Goal: Use online tool/utility: Utilize a website feature to perform a specific function

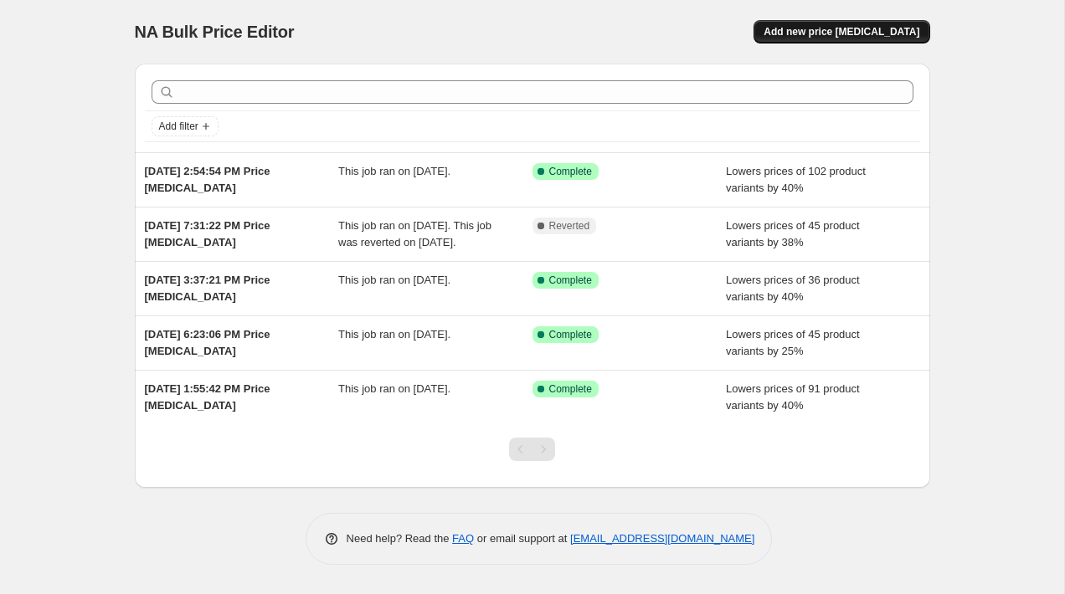
click at [808, 38] on span "Add new price change job" at bounding box center [842, 31] width 156 height 13
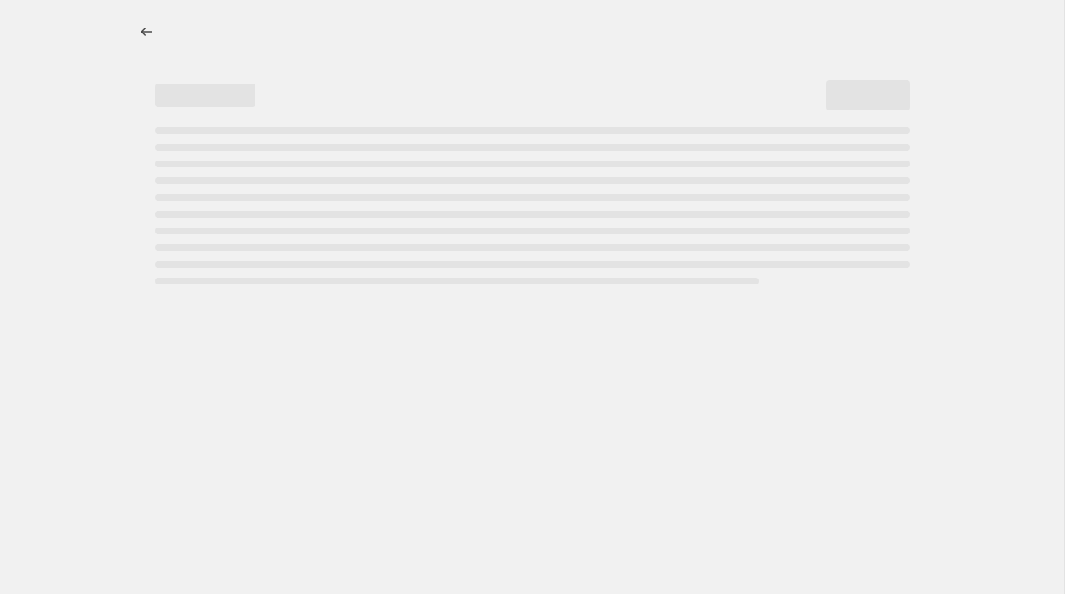
select select "percentage"
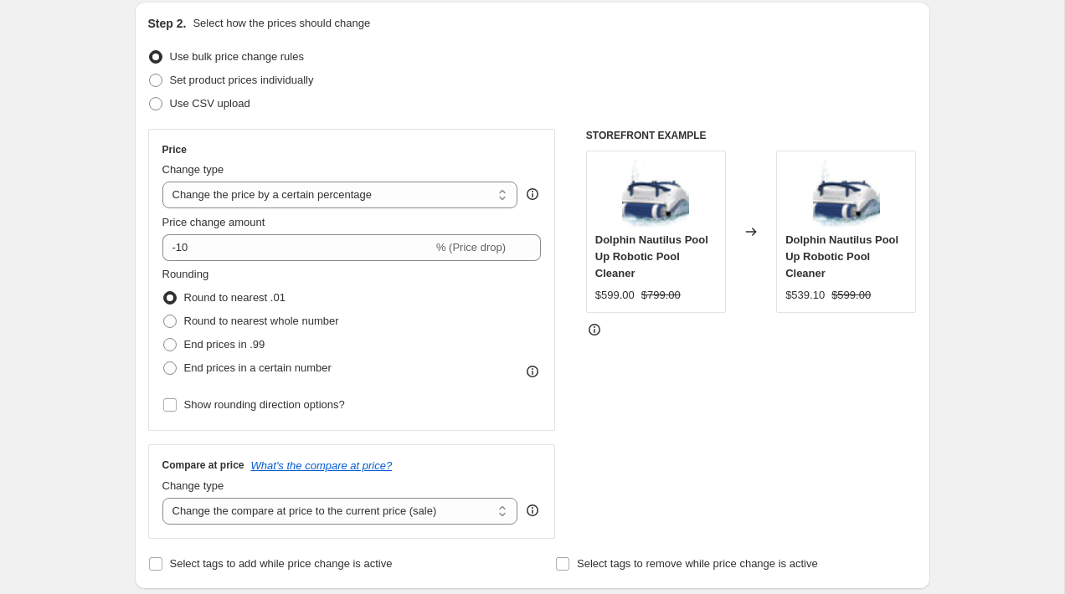
scroll to position [181, 0]
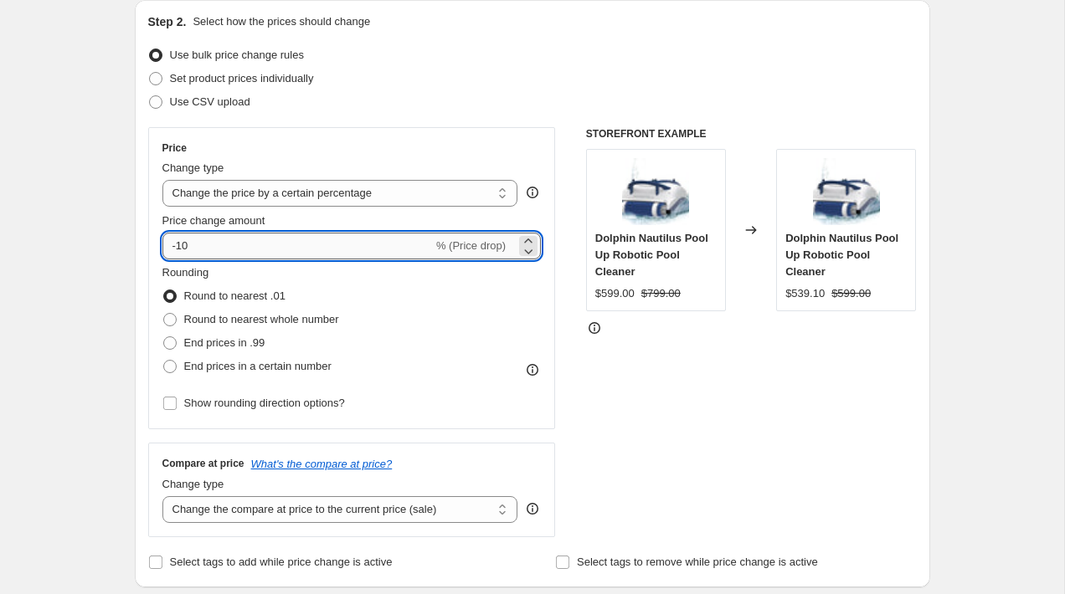
click at [178, 250] on input "-10" at bounding box center [297, 246] width 270 height 27
type input "-30"
click at [140, 264] on div "Step 2. Select how the prices should change Use bulk price change rules Set pro…" at bounding box center [532, 294] width 795 height 588
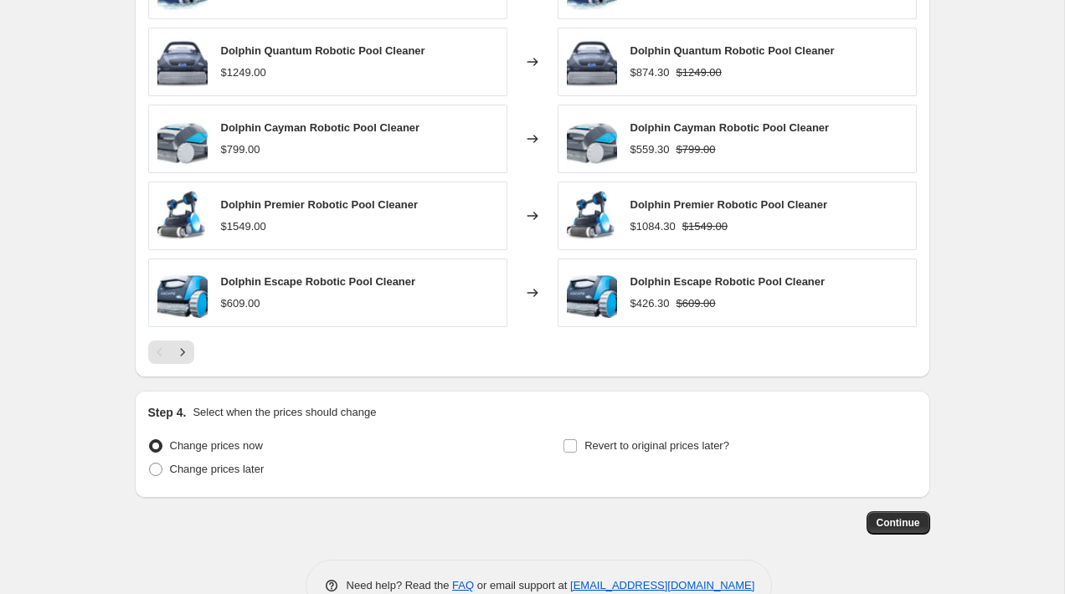
scroll to position [1045, 0]
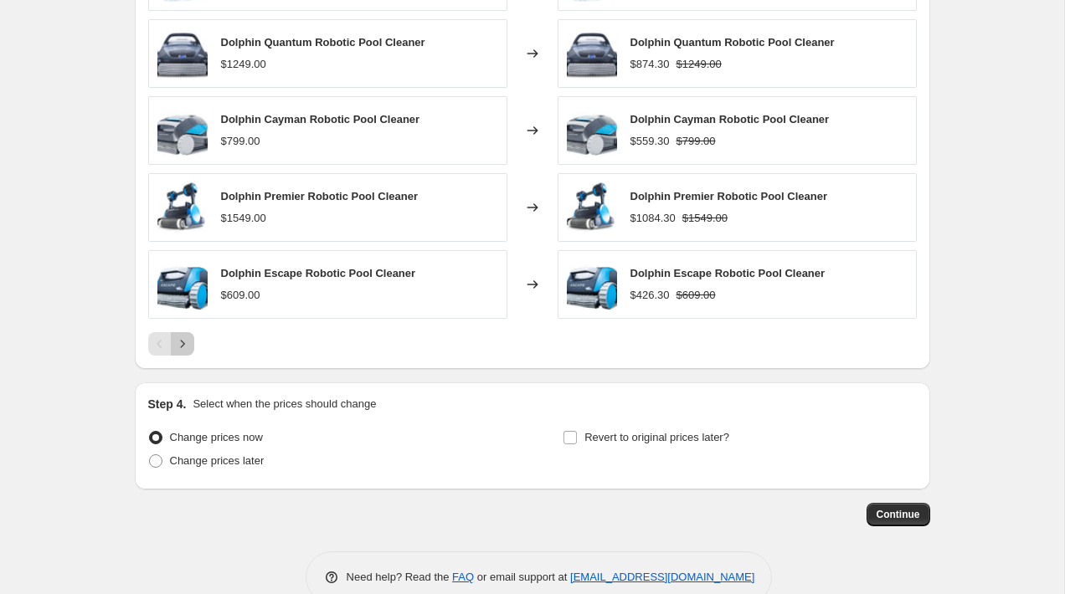
click at [188, 346] on icon "Next" at bounding box center [182, 344] width 17 height 17
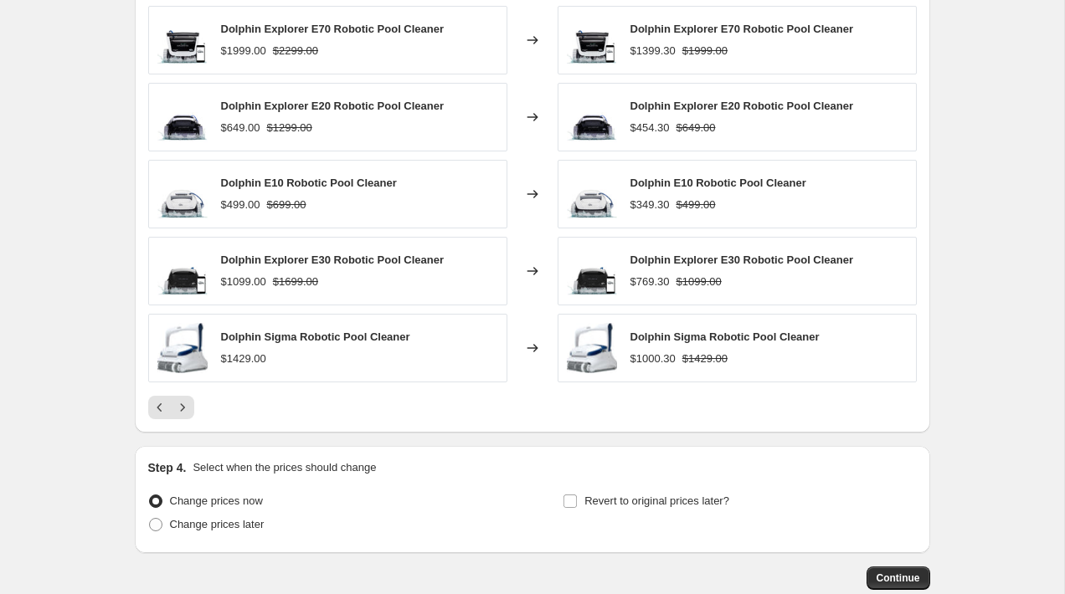
scroll to position [983, 0]
click at [903, 574] on span "Continue" at bounding box center [899, 576] width 44 height 13
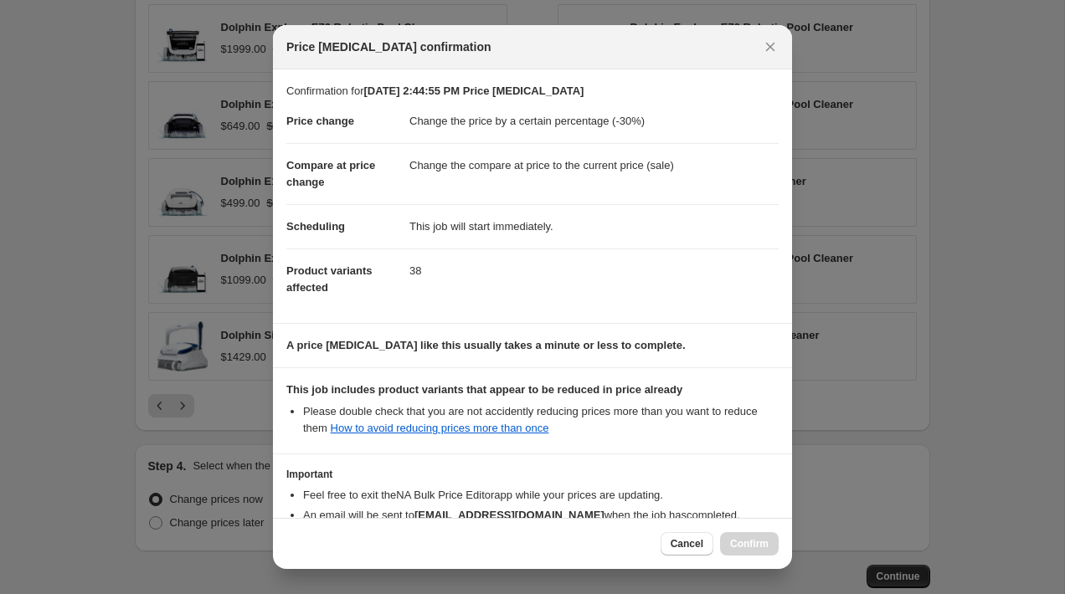
scroll to position [111, 0]
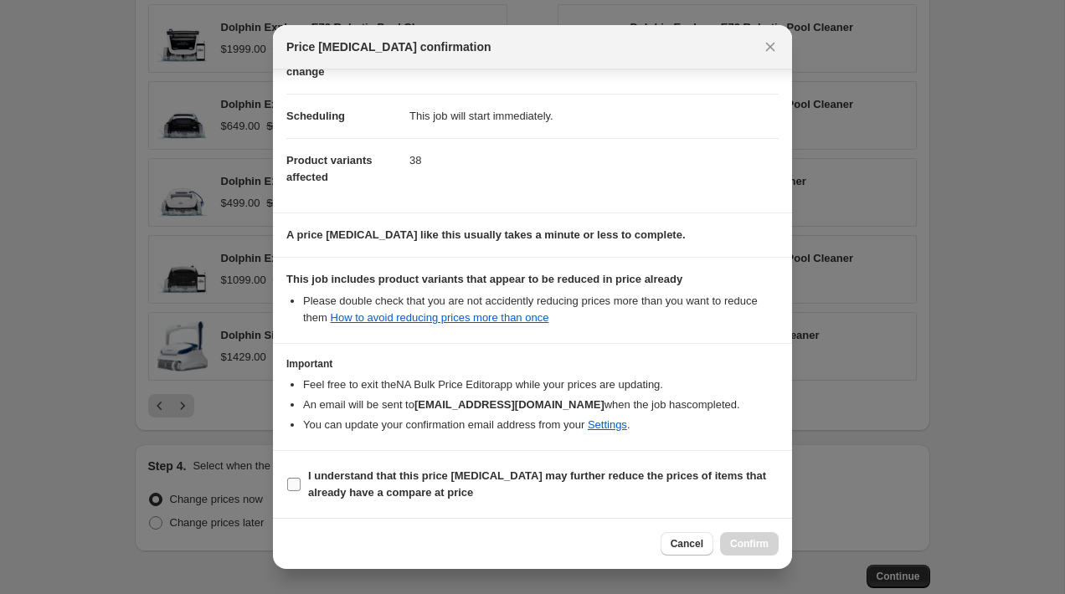
click at [318, 479] on b "I understand that this price change job may further reduce the prices of items …" at bounding box center [537, 484] width 458 height 29
click at [301, 479] on input "I understand that this price change job may further reduce the prices of items …" at bounding box center [293, 484] width 13 height 13
checkbox input "true"
click at [766, 540] on span "Confirm" at bounding box center [749, 544] width 39 height 13
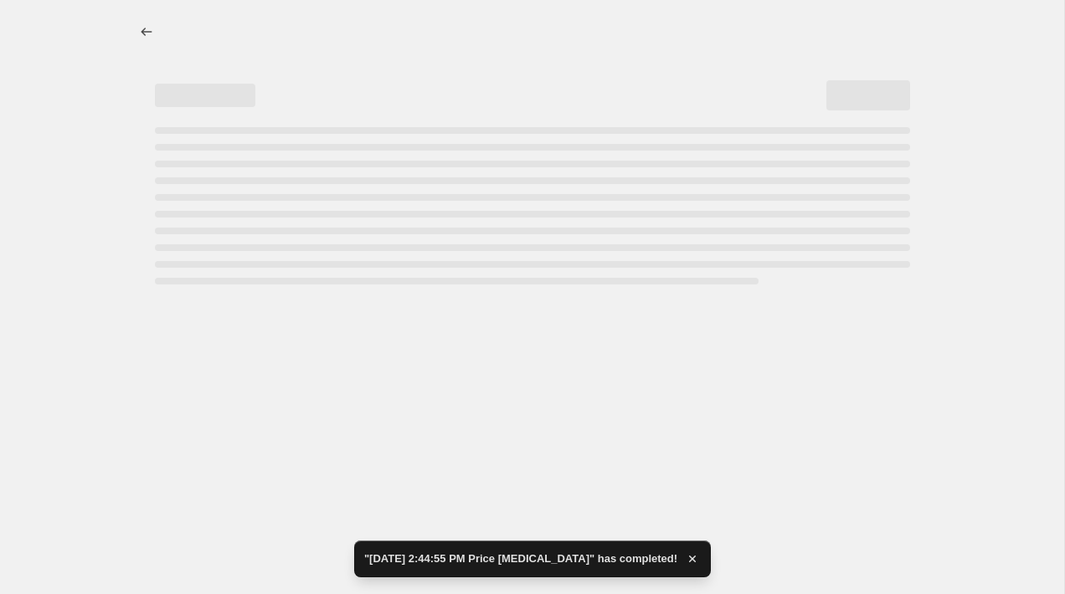
select select "percentage"
